Goal: Information Seeking & Learning: Understand process/instructions

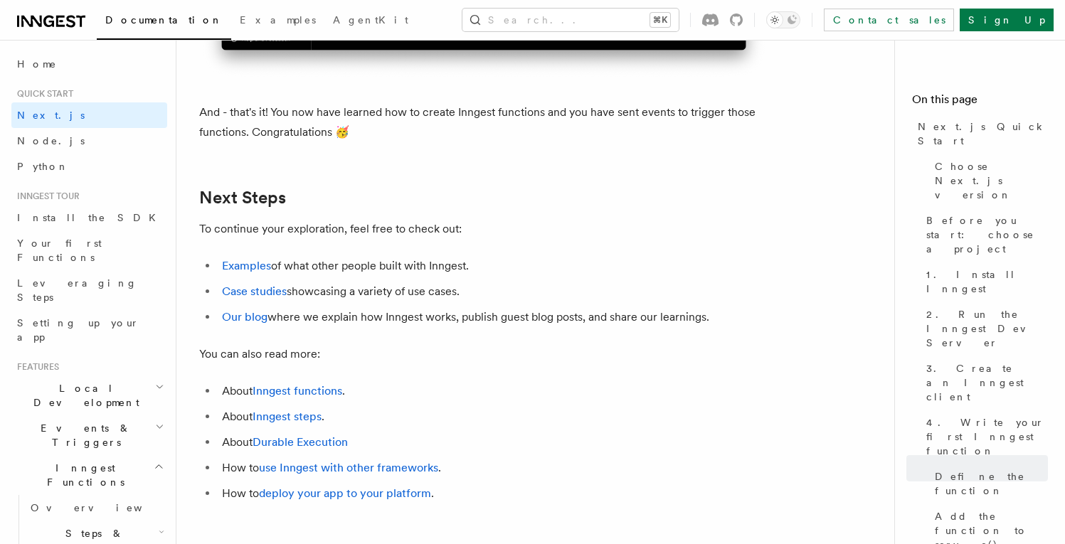
scroll to position [9050, 0]
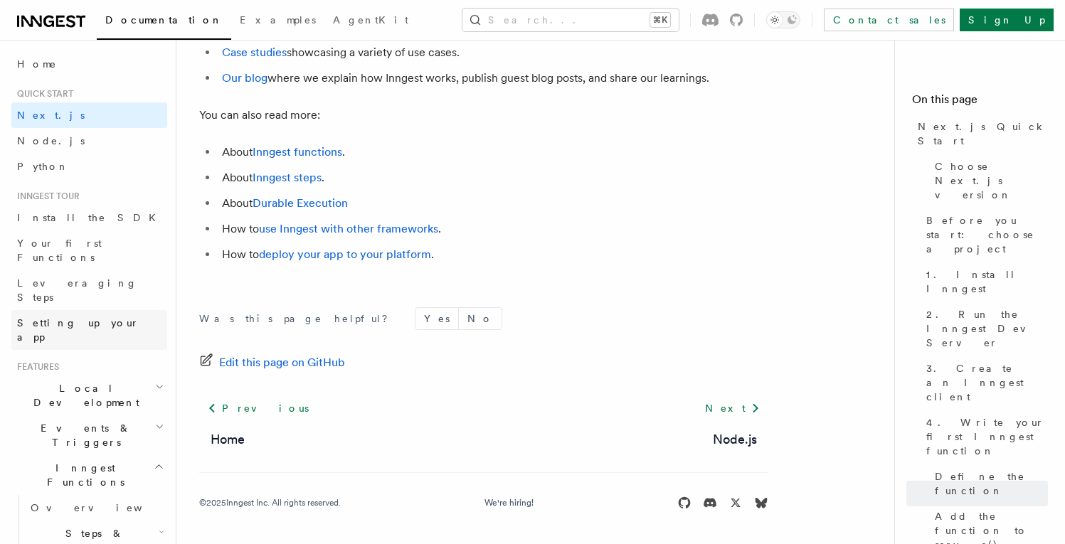
click at [90, 317] on span "Setting up your app" at bounding box center [78, 330] width 122 height 26
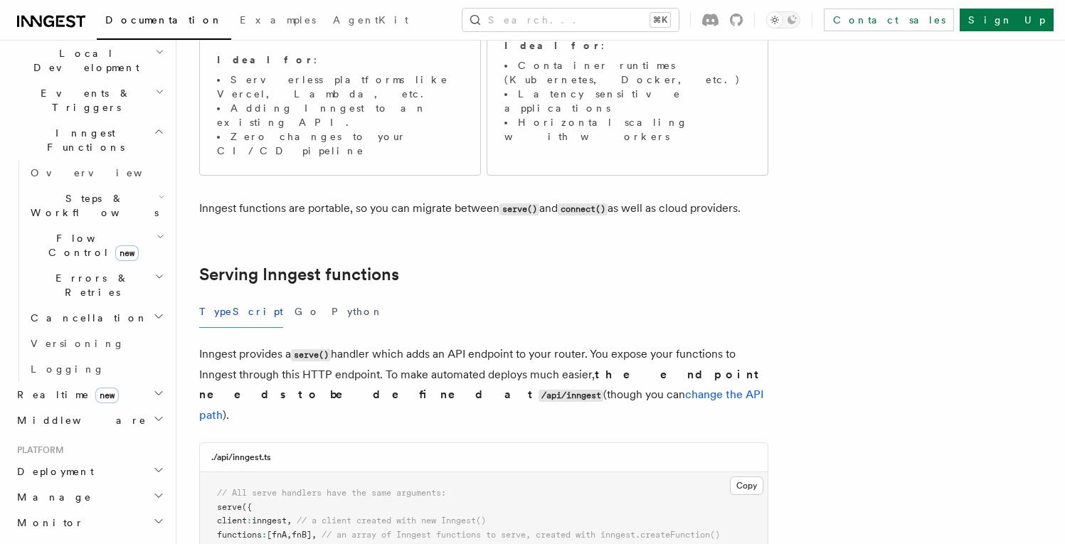
scroll to position [382, 0]
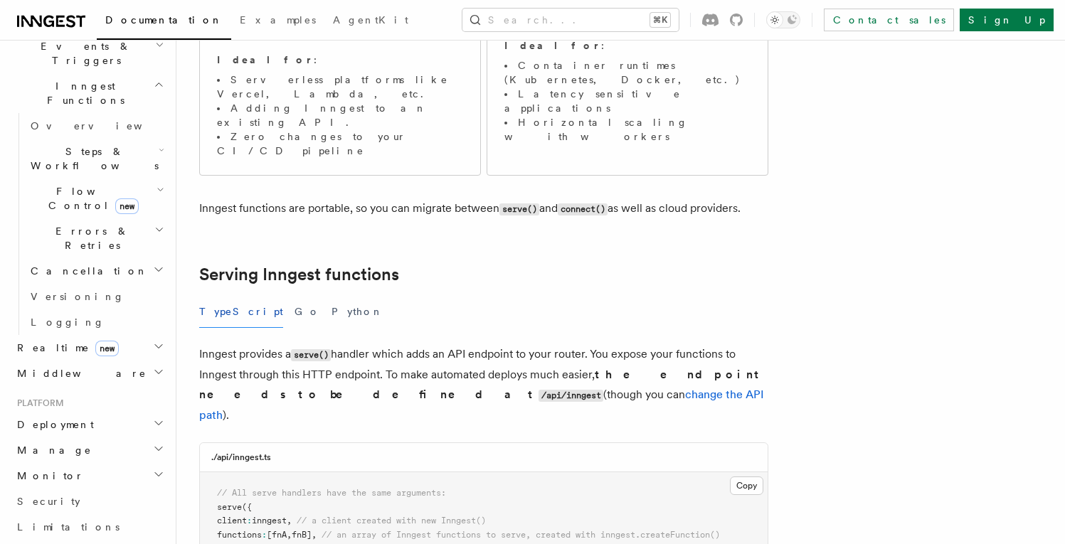
click at [93, 412] on h2 "Deployment" at bounding box center [89, 425] width 156 height 26
click at [80, 438] on link "Overview" at bounding box center [96, 451] width 142 height 26
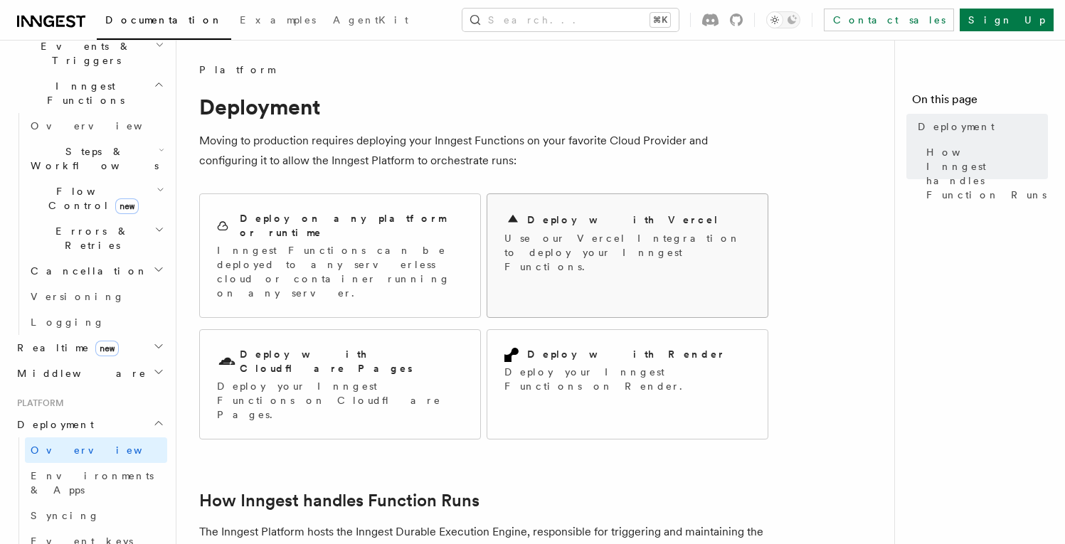
click at [580, 235] on p "Use our Vercel Integration to deploy your Inngest Functions." at bounding box center [628, 252] width 246 height 43
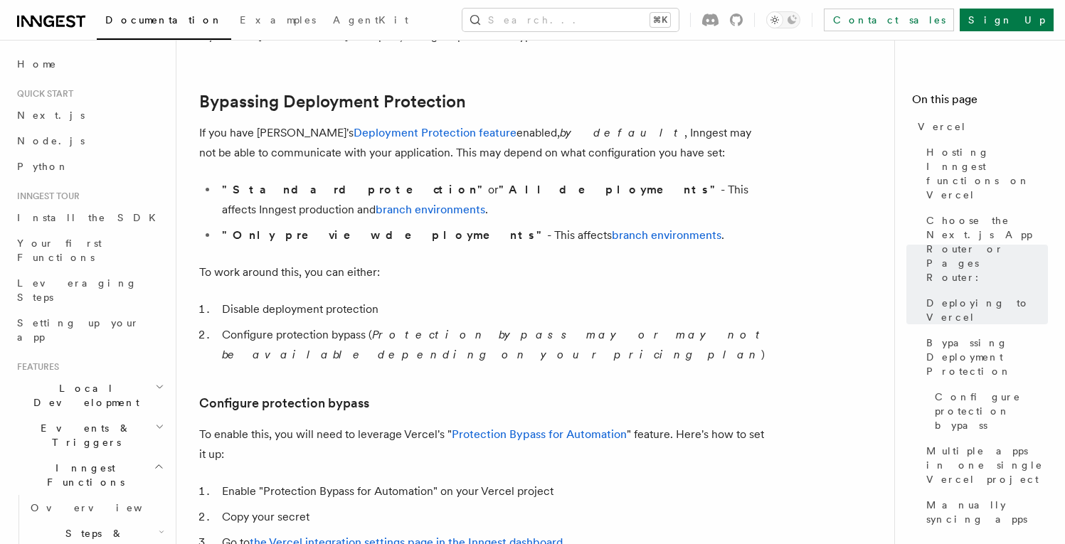
scroll to position [1023, 0]
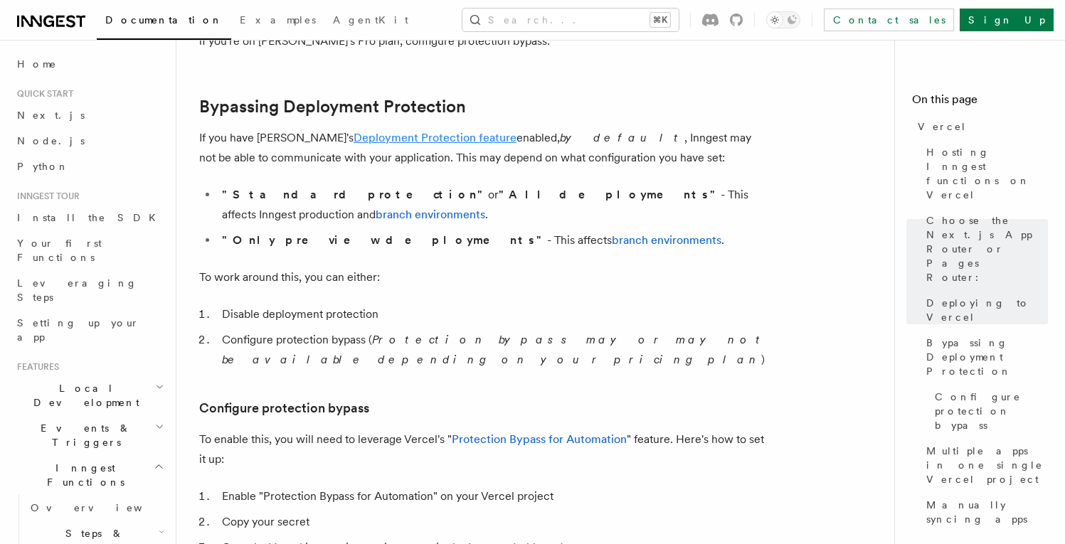
click at [392, 143] on link "Deployment Protection feature" at bounding box center [435, 138] width 163 height 14
